Goal: Task Accomplishment & Management: Manage account settings

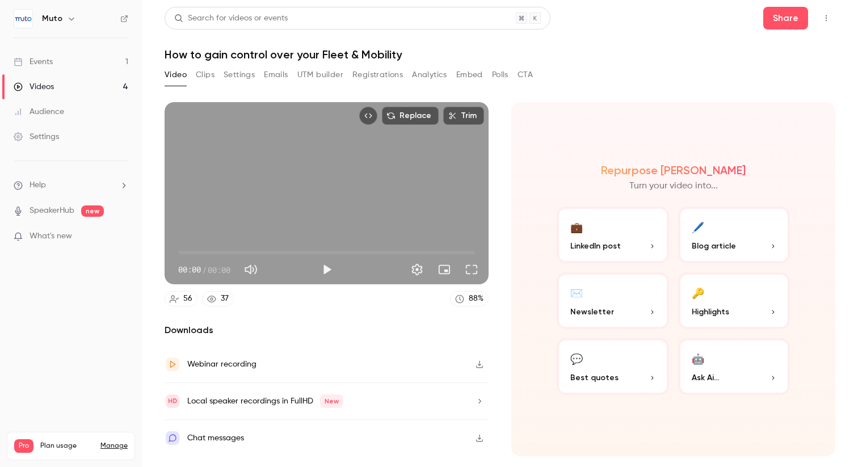
click at [47, 61] on div "Events" at bounding box center [33, 61] width 39 height 11
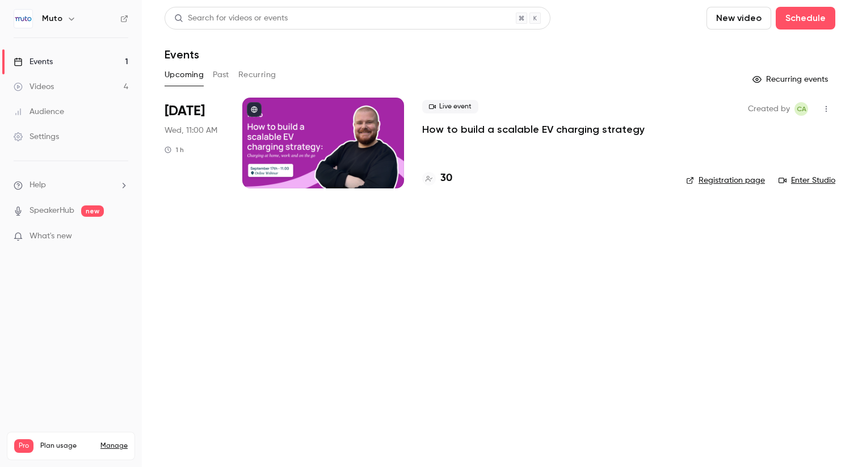
click at [453, 133] on p "How to build a scalable EV charging strategy" at bounding box center [533, 130] width 222 height 14
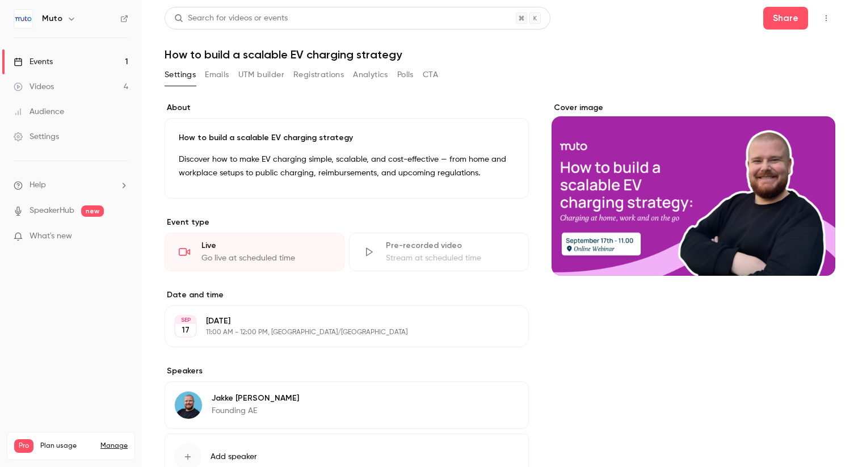
click at [218, 76] on button "Emails" at bounding box center [217, 75] width 24 height 18
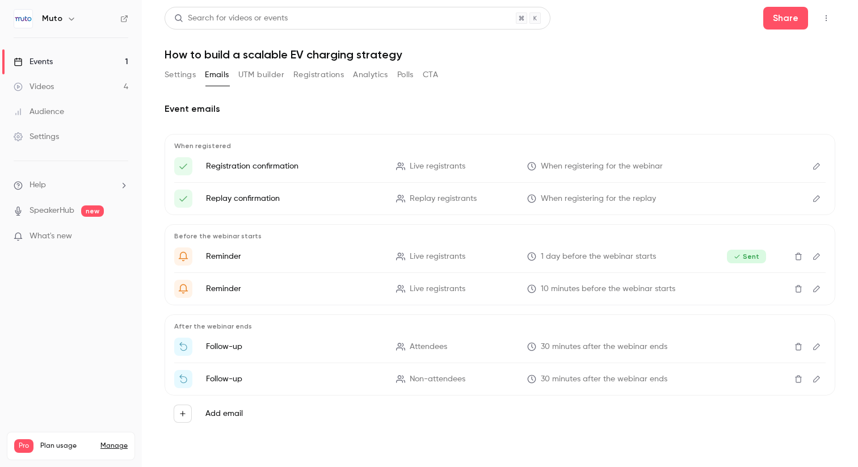
click at [271, 69] on button "UTM builder" at bounding box center [261, 75] width 46 height 18
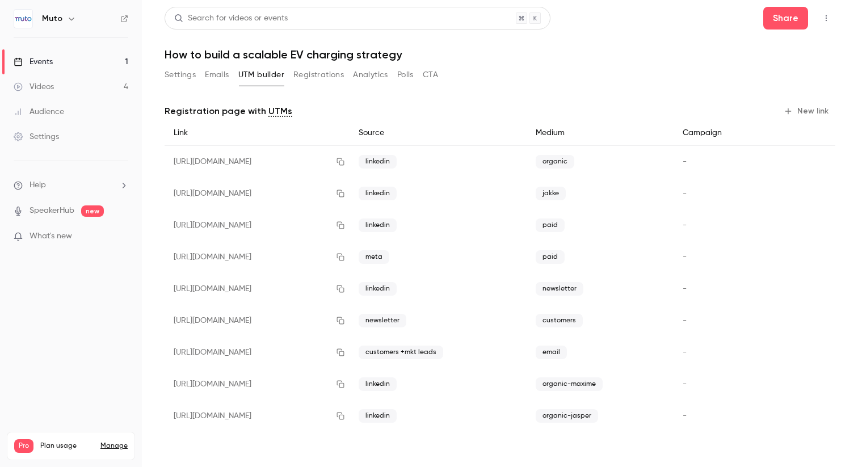
click at [182, 79] on button "Settings" at bounding box center [180, 75] width 31 height 18
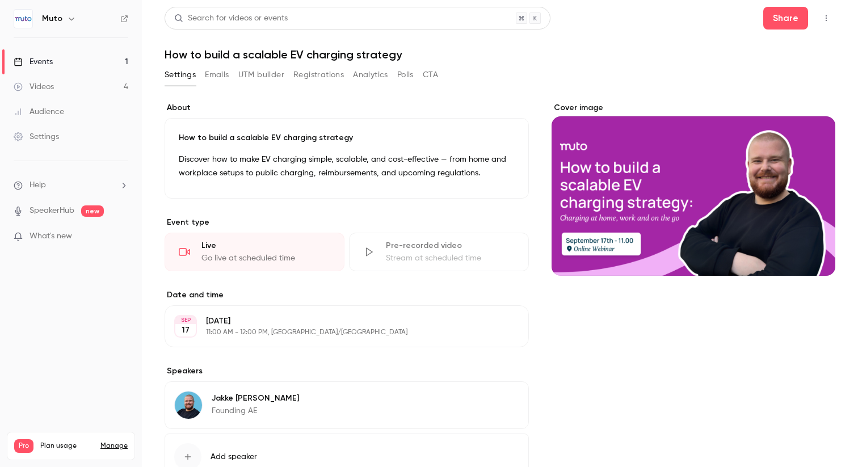
click at [49, 67] on div "Events" at bounding box center [33, 61] width 39 height 11
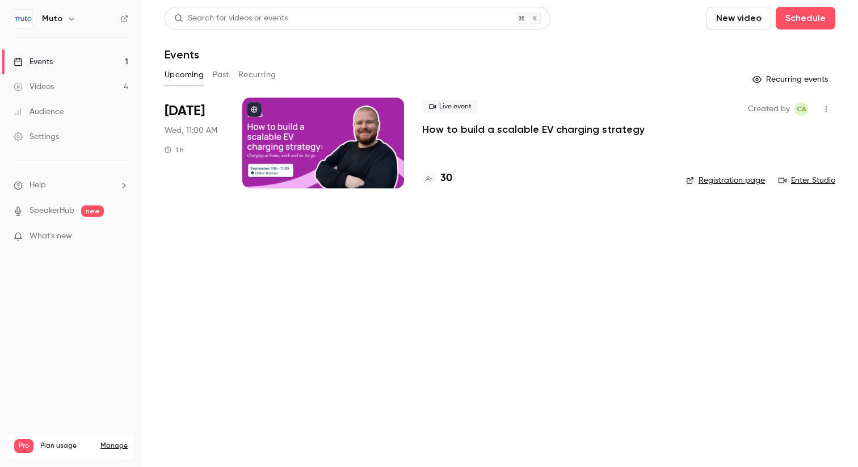
click at [814, 176] on link "Enter Studio" at bounding box center [807, 180] width 57 height 11
click at [181, 115] on span "[DATE]" at bounding box center [185, 111] width 40 height 18
click at [480, 128] on p "How to build a scalable EV charging strategy" at bounding box center [533, 130] width 222 height 14
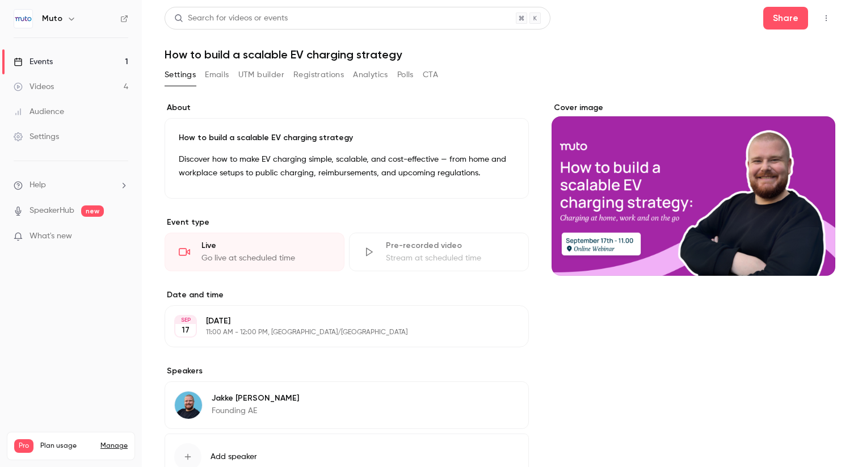
click at [261, 69] on button "UTM builder" at bounding box center [261, 75] width 46 height 18
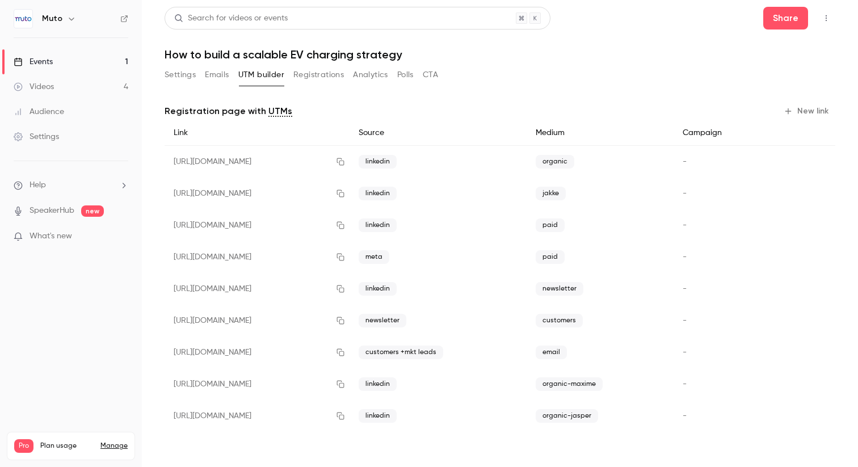
click at [318, 68] on button "Registrations" at bounding box center [318, 75] width 51 height 18
